Goal: Task Accomplishment & Management: Use online tool/utility

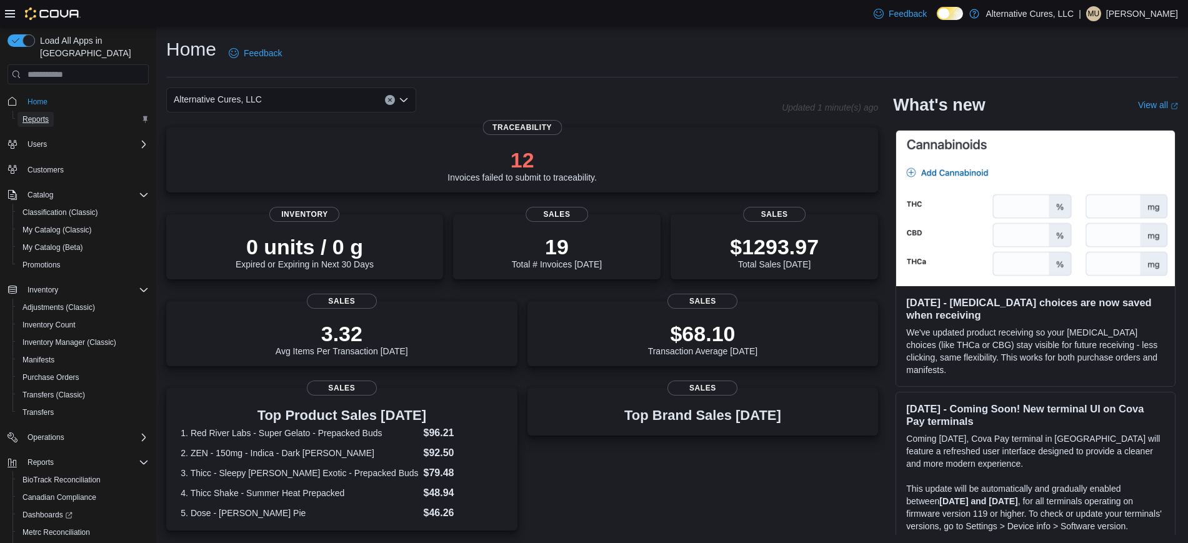
click at [49, 112] on link "Reports" at bounding box center [35, 119] width 36 height 15
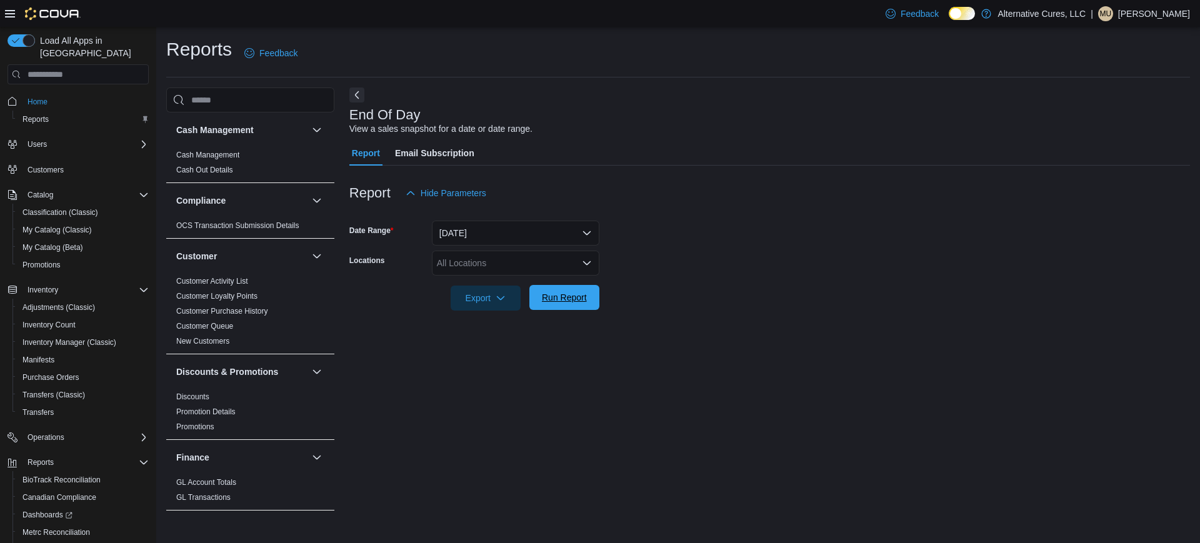
click at [580, 293] on span "Run Report" at bounding box center [564, 297] width 45 height 12
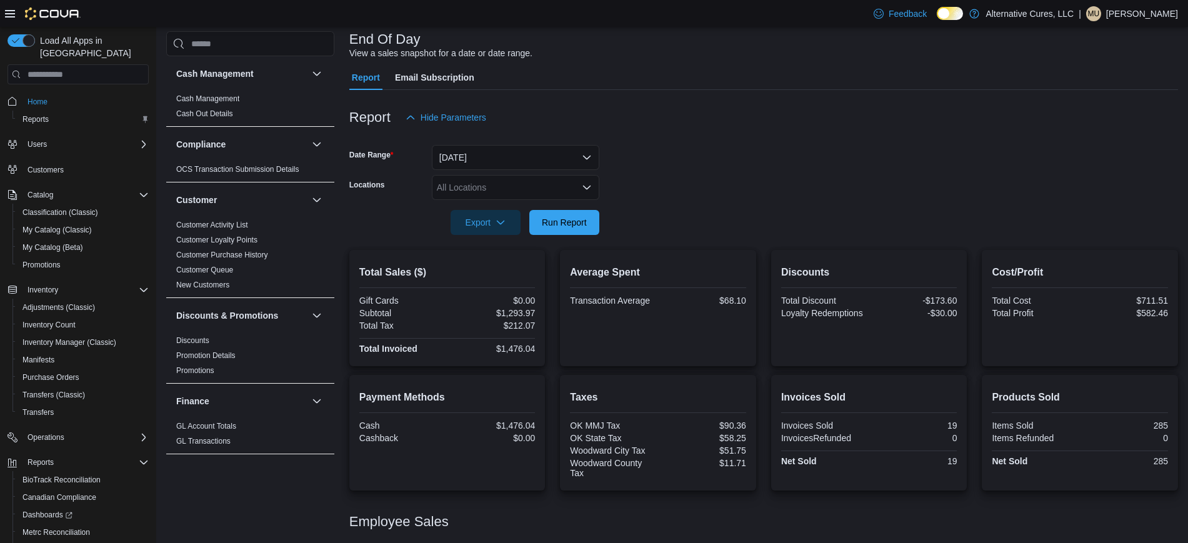
scroll to position [153, 0]
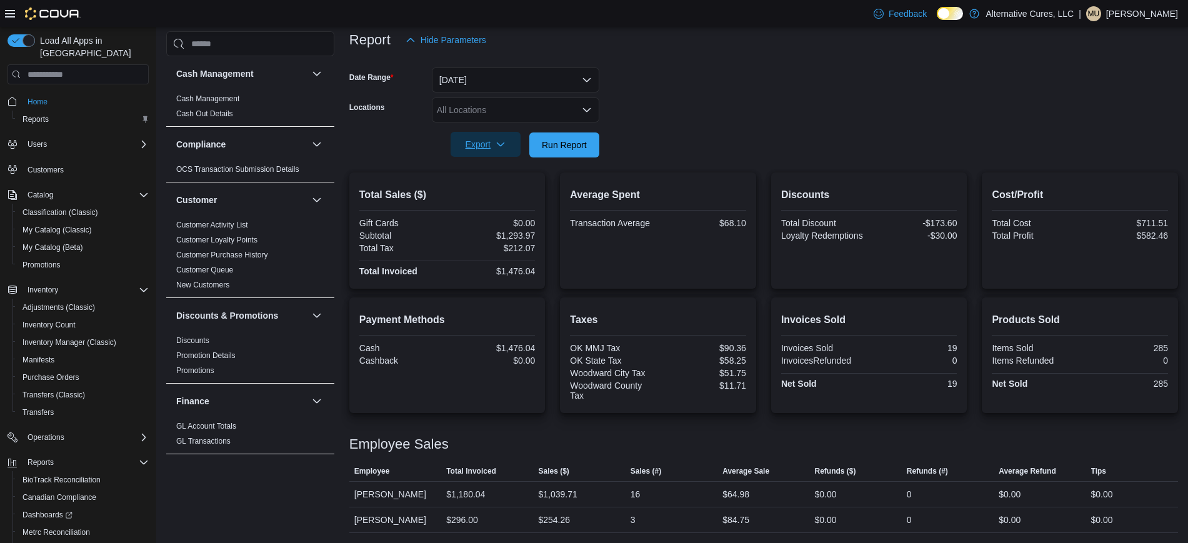
click at [496, 138] on span "Export" at bounding box center [485, 144] width 55 height 25
click at [494, 192] on span "Export to Pdf" at bounding box center [487, 195] width 56 height 10
